Goal: Task Accomplishment & Management: Use online tool/utility

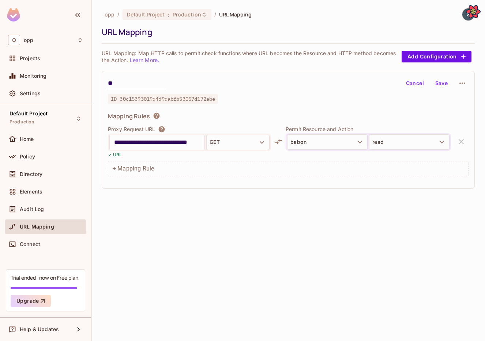
click at [330, 109] on div "**********" at bounding box center [288, 130] width 373 height 118
click at [29, 186] on div "Elements" at bounding box center [45, 192] width 81 height 15
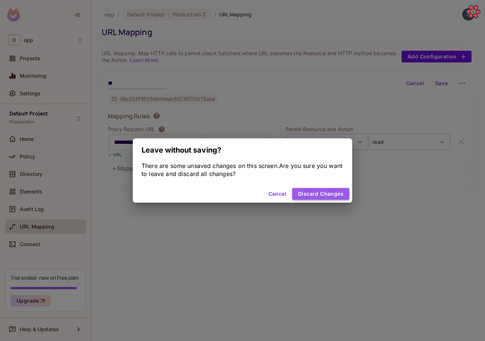
click at [312, 196] on button "Discard Changes" at bounding box center [320, 194] width 57 height 12
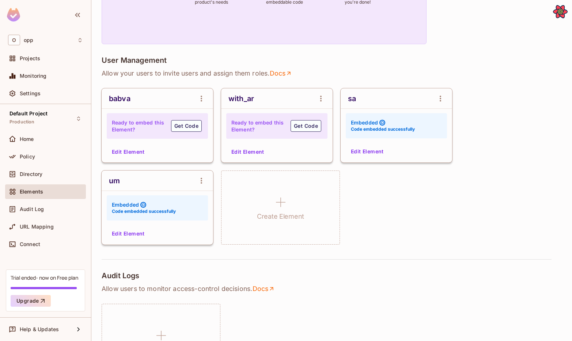
scroll to position [106, 0]
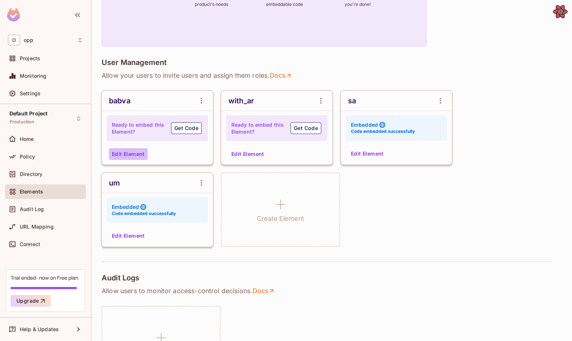
click at [140, 158] on button "Edit Element" at bounding box center [128, 154] width 39 height 12
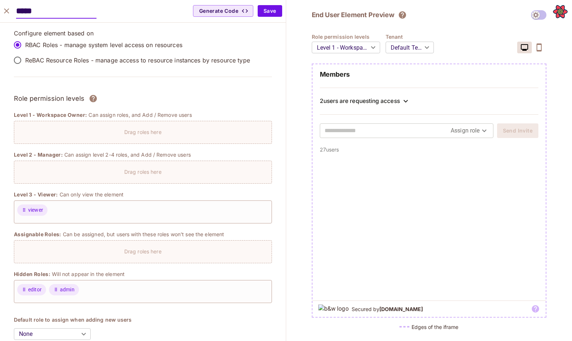
click at [4, 14] on icon "close" at bounding box center [6, 11] width 9 height 9
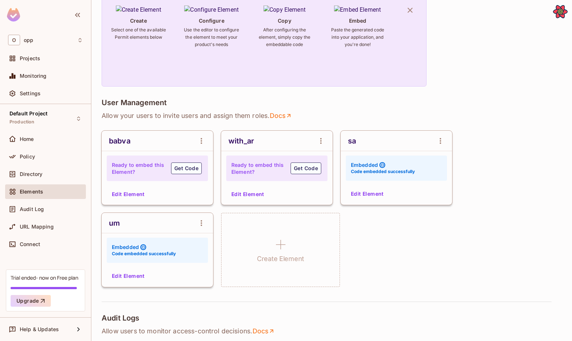
scroll to position [66, 0]
click at [134, 279] on button "Edit Element" at bounding box center [128, 276] width 39 height 12
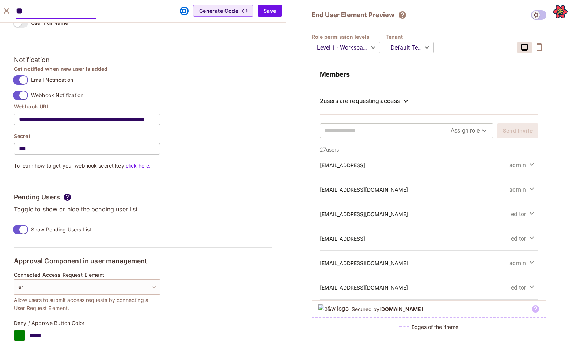
scroll to position [670, 0]
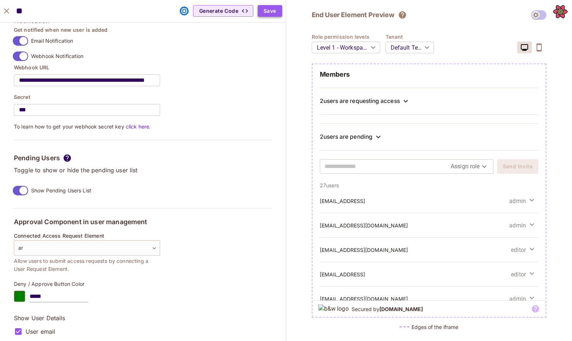
click at [264, 12] on button "Save" at bounding box center [270, 11] width 24 height 12
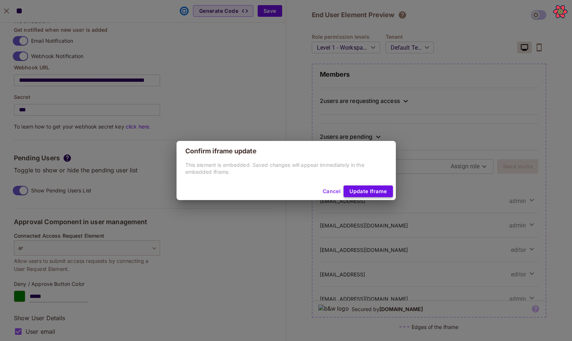
click at [368, 187] on button "Update Iframe" at bounding box center [368, 192] width 49 height 12
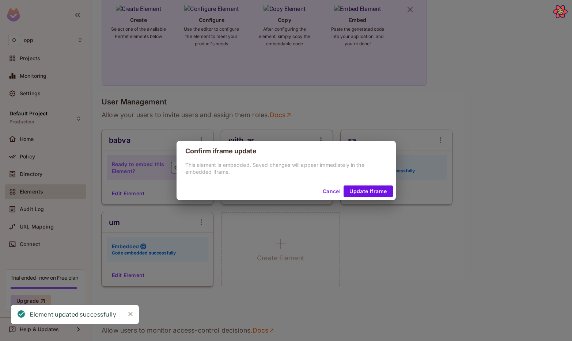
scroll to position [554, 0]
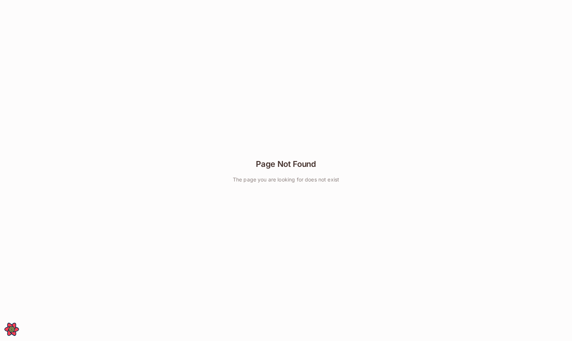
click at [107, 89] on div "Page Not Found The page you are looking for does not exist" at bounding box center [286, 170] width 572 height 341
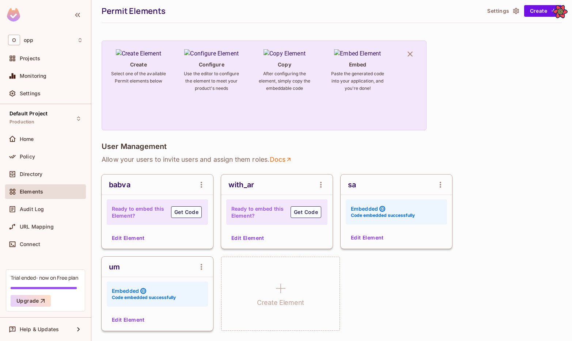
scroll to position [41, 0]
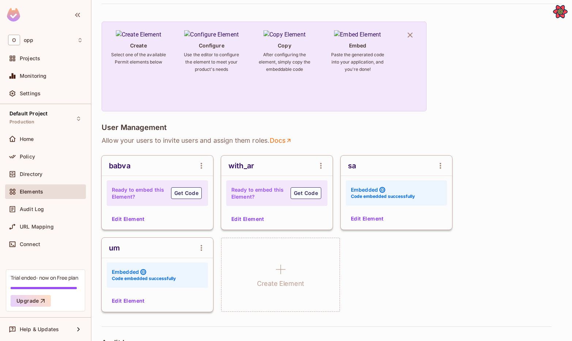
click at [130, 303] on button "Edit Element" at bounding box center [128, 301] width 39 height 12
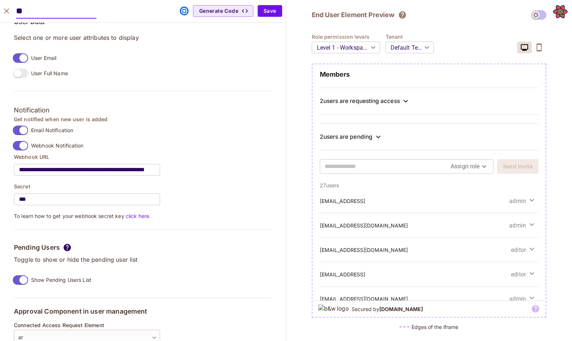
scroll to position [587, 0]
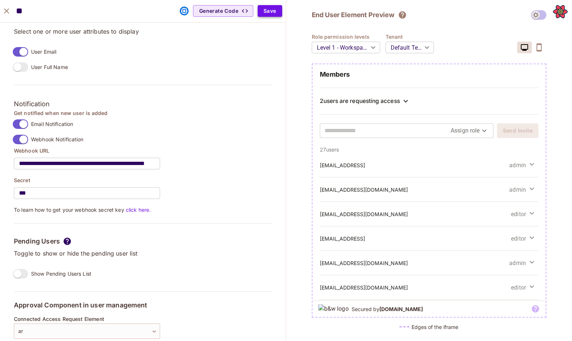
click at [267, 8] on button "Save" at bounding box center [270, 11] width 24 height 12
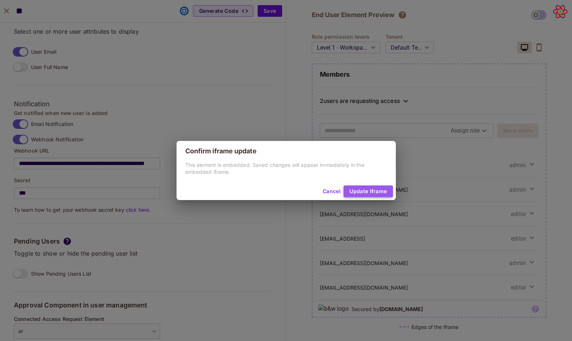
click at [364, 189] on button "Update Iframe" at bounding box center [368, 192] width 49 height 12
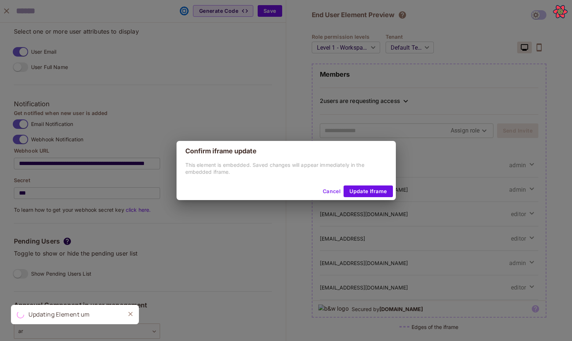
scroll to position [554, 0]
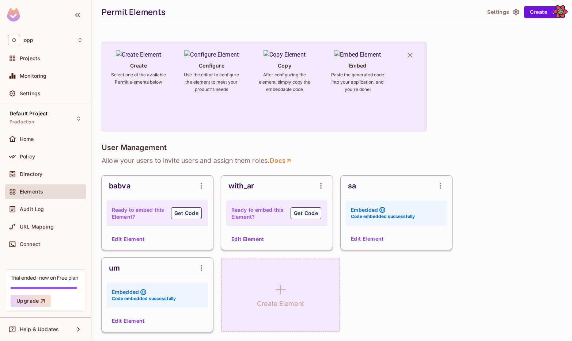
scroll to position [52, 0]
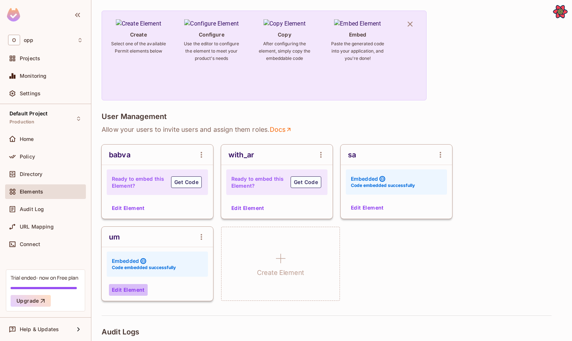
click at [111, 294] on button "Edit Element" at bounding box center [128, 290] width 39 height 12
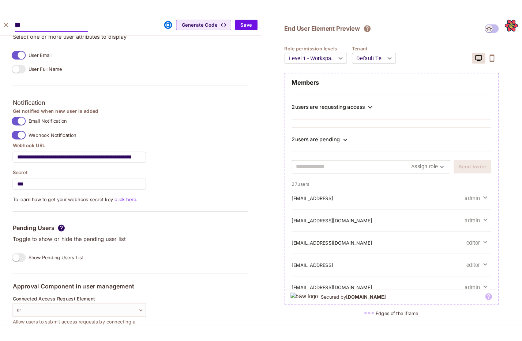
scroll to position [679, 0]
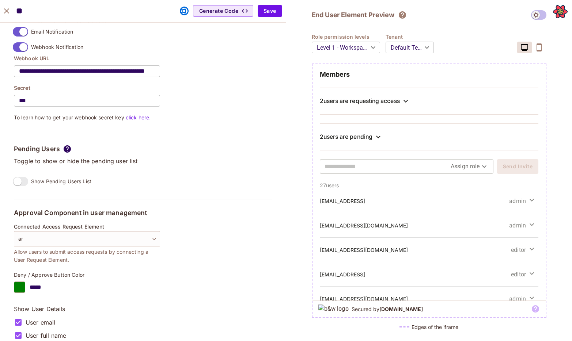
click at [330, 137] on div "2 users are pending" at bounding box center [346, 136] width 53 height 7
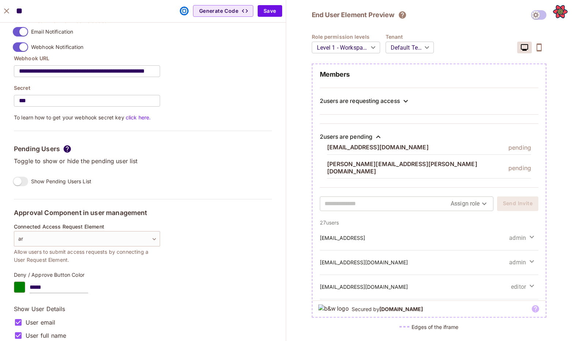
click at [330, 137] on div "2 users are pending" at bounding box center [346, 136] width 53 height 7
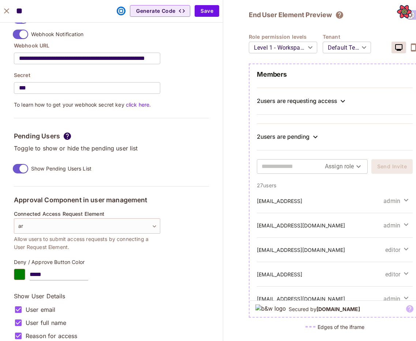
scroll to position [0, 0]
click at [189, 102] on p "To learn how to get your webhook secret key click here." at bounding box center [111, 104] width 195 height 7
click at [210, 12] on button "Save" at bounding box center [206, 11] width 24 height 12
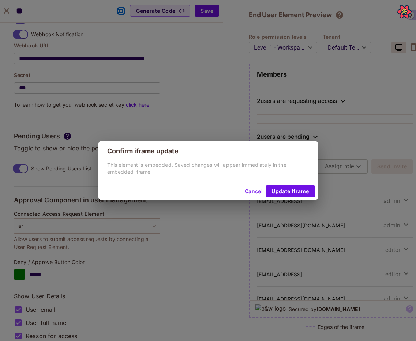
click at [247, 192] on button "Cancel" at bounding box center [254, 192] width 24 height 12
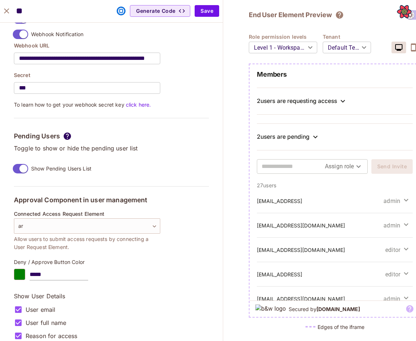
click at [276, 138] on div "2 users are pending" at bounding box center [283, 136] width 53 height 7
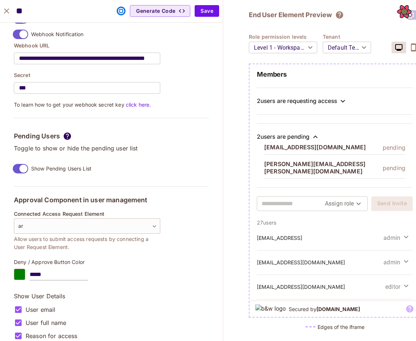
click at [276, 138] on div "2 users are pending" at bounding box center [283, 136] width 53 height 7
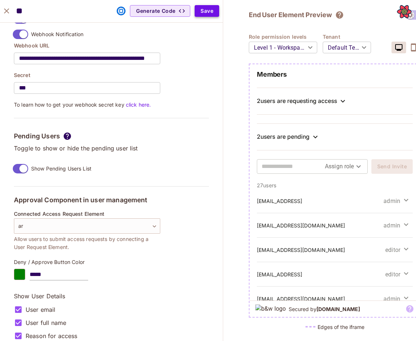
click at [211, 13] on button "Save" at bounding box center [206, 11] width 24 height 12
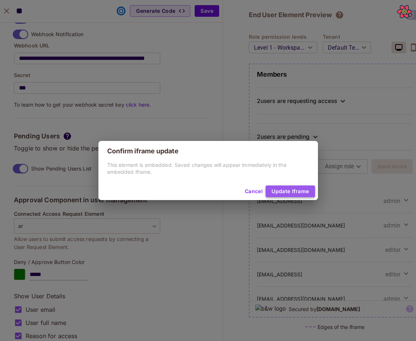
click at [287, 188] on button "Update Iframe" at bounding box center [289, 192] width 49 height 12
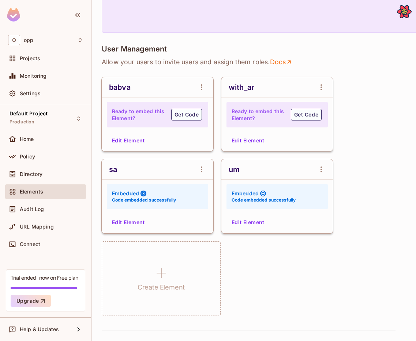
scroll to position [91, 0]
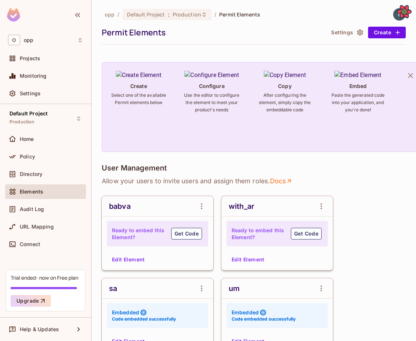
scroll to position [50, 0]
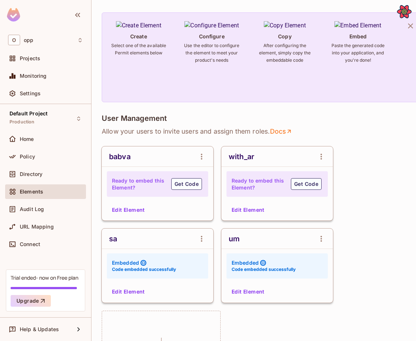
click at [128, 292] on button "Edit Element" at bounding box center [128, 292] width 39 height 12
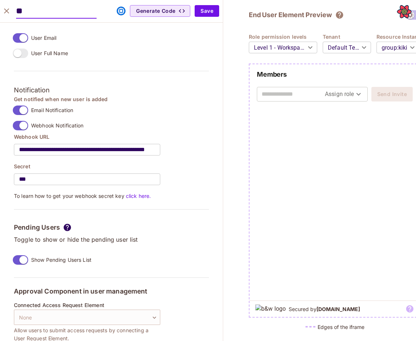
scroll to position [632, 0]
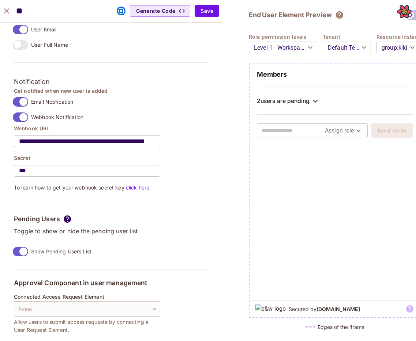
click at [7, 15] on icon "close" at bounding box center [6, 11] width 9 height 9
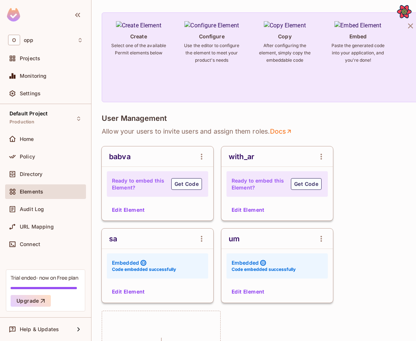
scroll to position [555, 0]
click at [128, 292] on button "Edit Element" at bounding box center [128, 292] width 39 height 12
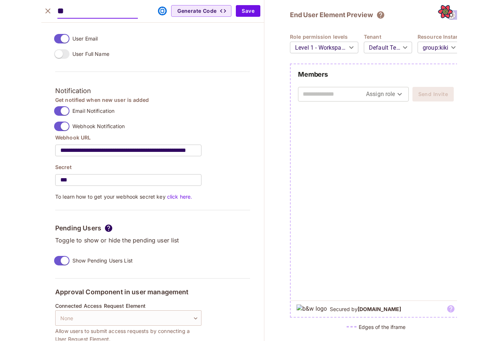
scroll to position [632, 0]
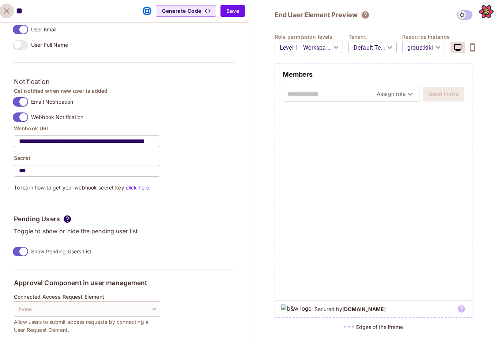
click at [5, 13] on icon "close" at bounding box center [6, 10] width 5 height 5
